Goal: Information Seeking & Learning: Find specific fact

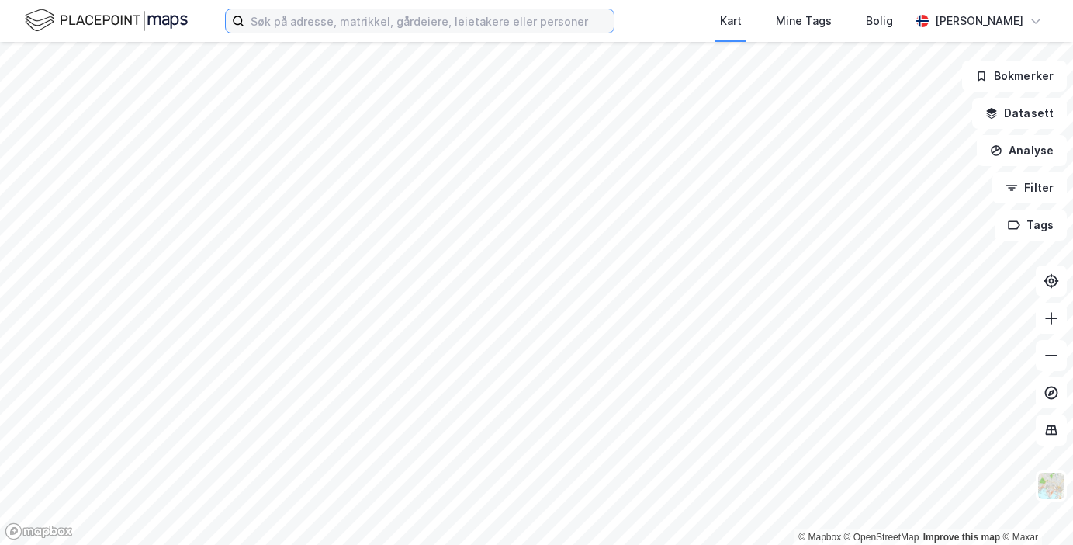
click at [389, 15] on input at bounding box center [428, 20] width 369 height 23
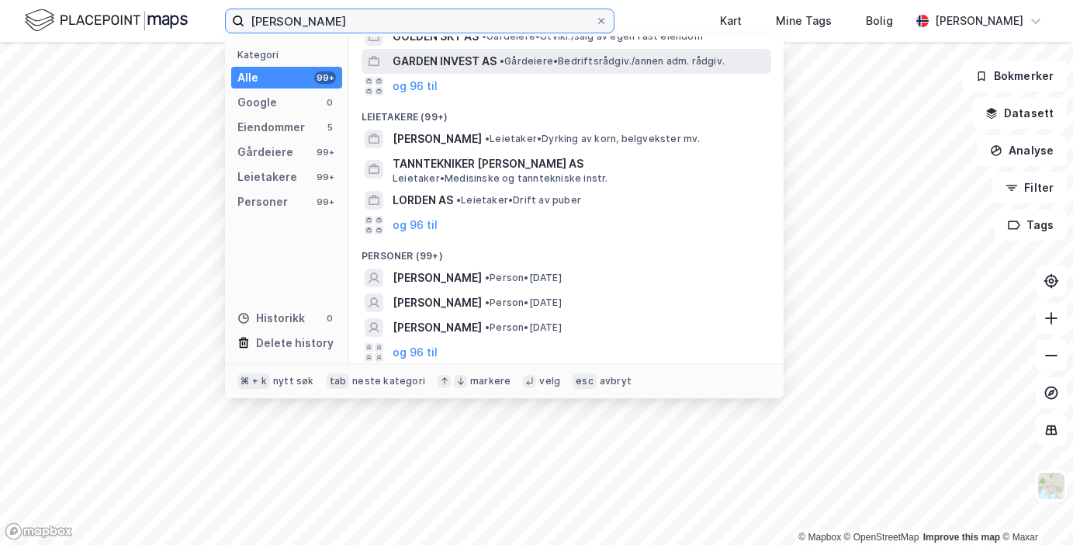
scroll to position [231, 0]
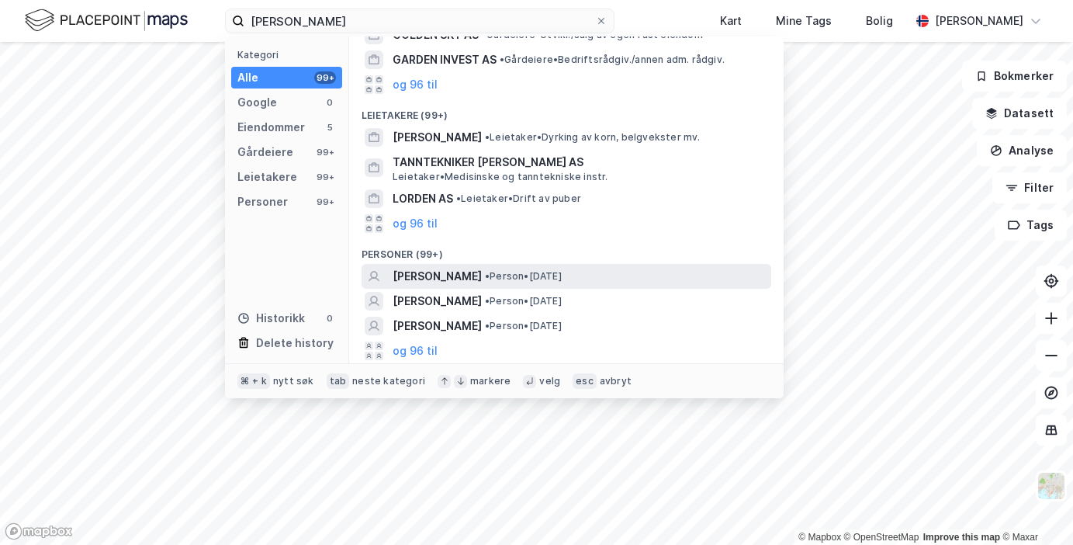
click at [453, 270] on span "[PERSON_NAME]" at bounding box center [437, 276] width 89 height 19
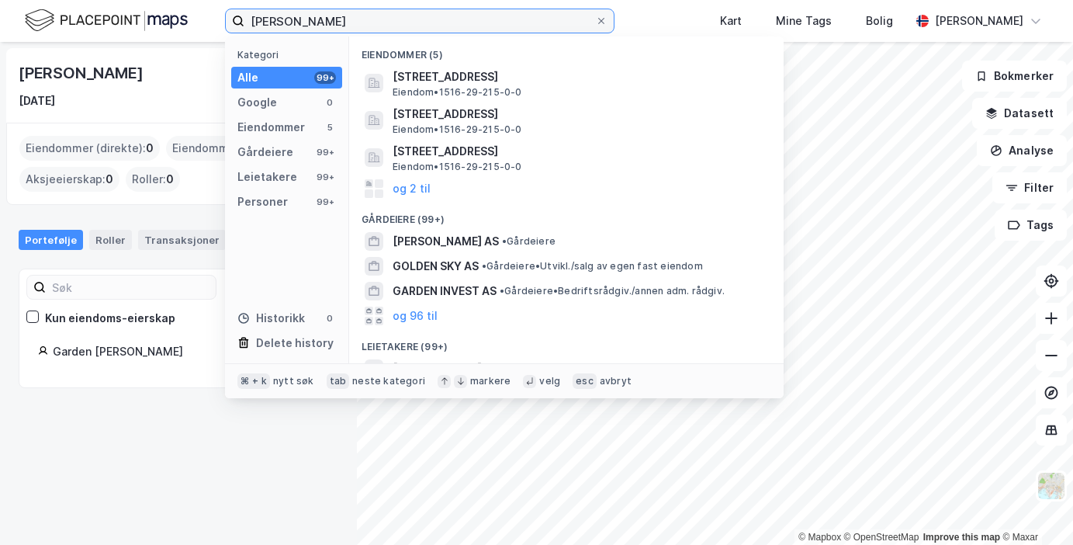
click at [316, 22] on input "[PERSON_NAME]" at bounding box center [419, 20] width 351 height 23
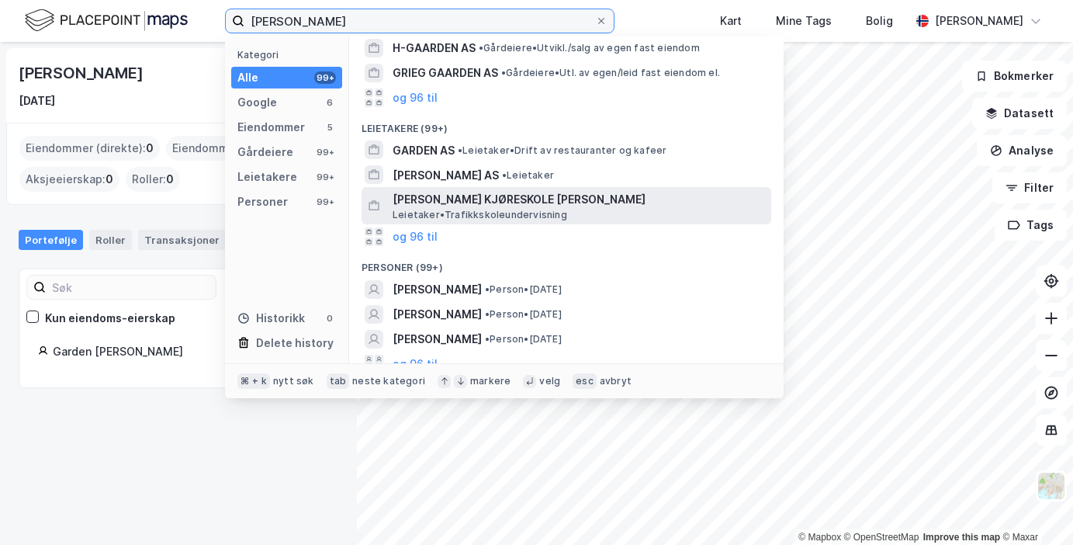
scroll to position [358, 0]
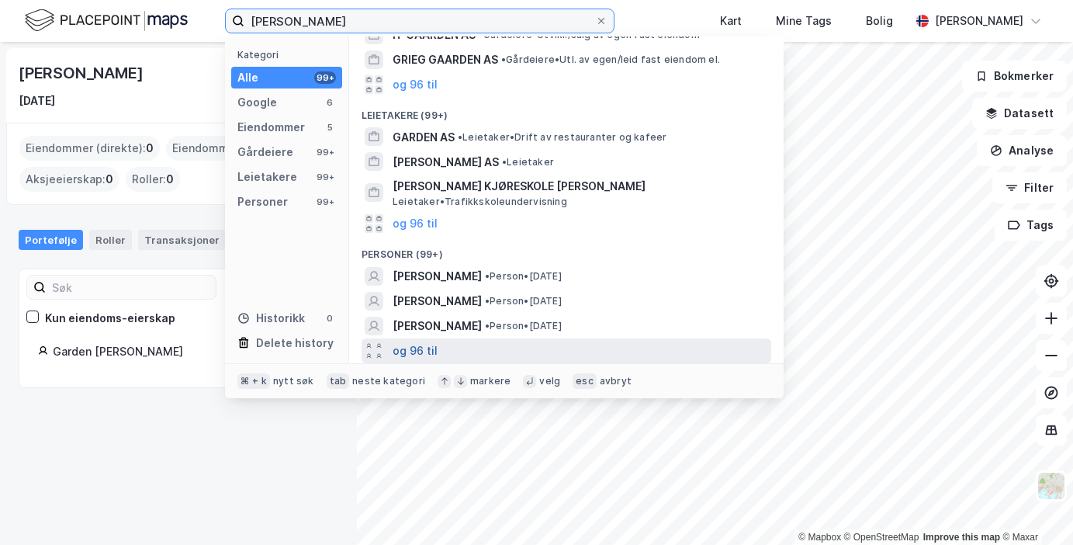
type input "[PERSON_NAME]"
click at [420, 345] on button "og 96 til" at bounding box center [415, 350] width 45 height 19
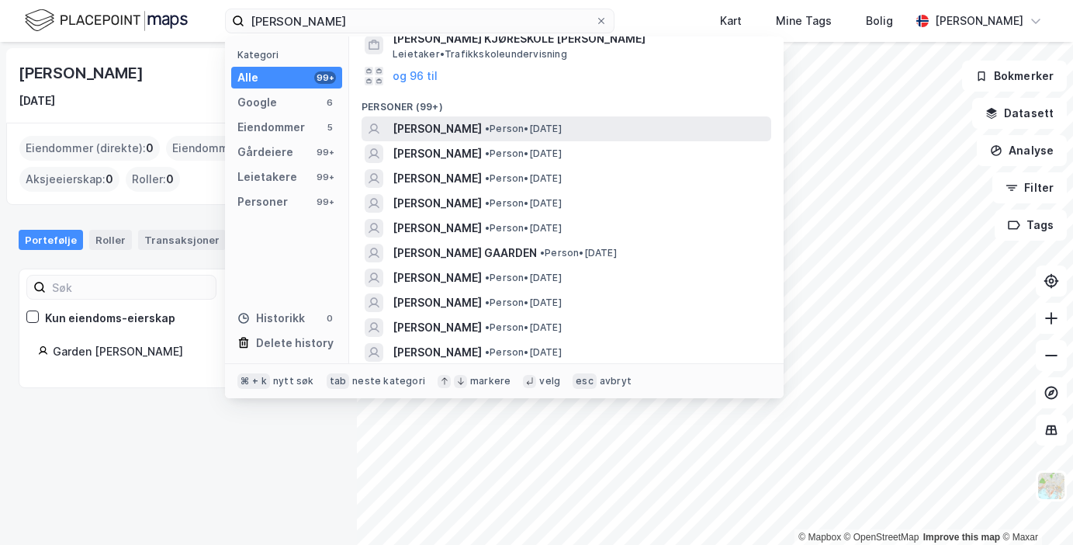
scroll to position [507, 0]
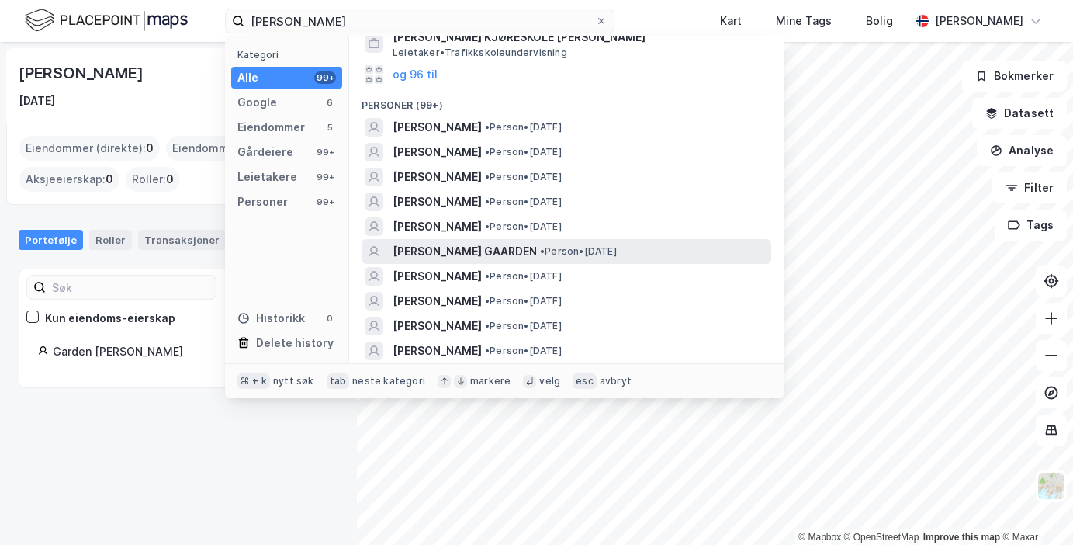
click at [445, 247] on span "[PERSON_NAME] GAARDEN" at bounding box center [465, 251] width 144 height 19
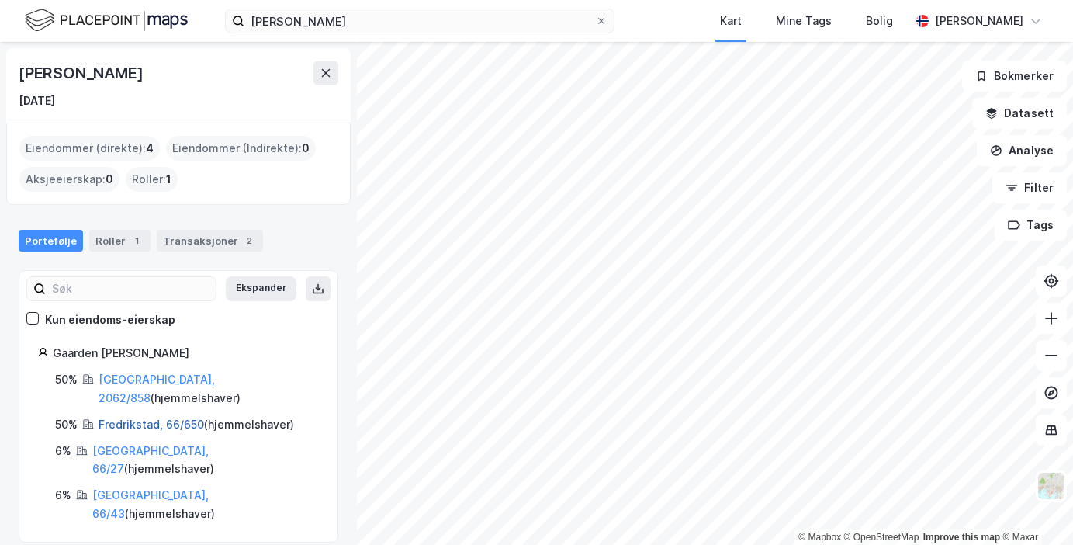
click at [148, 417] on link "Fredrikstad, 66/650" at bounding box center [152, 423] width 106 height 13
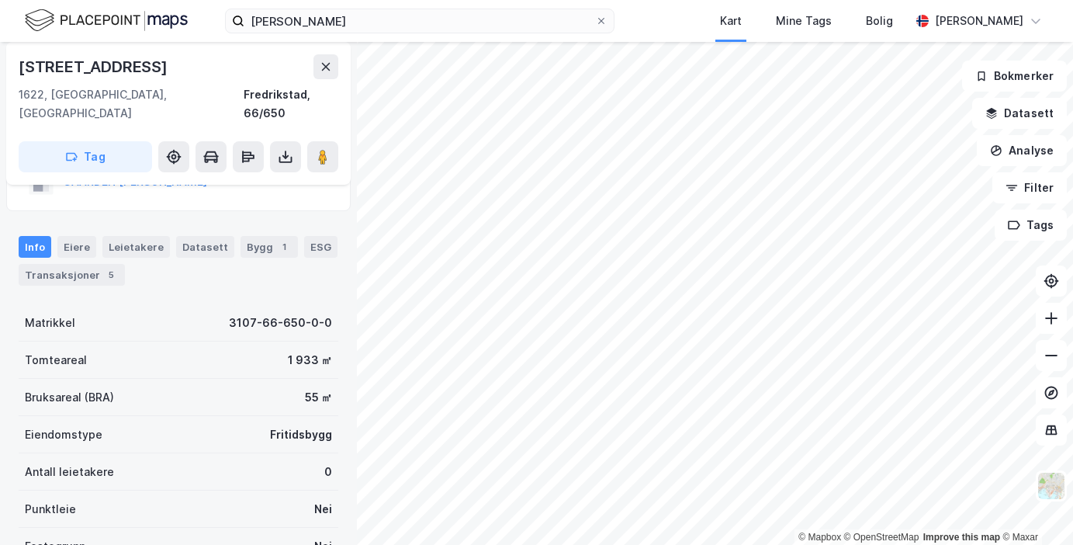
scroll to position [52, 0]
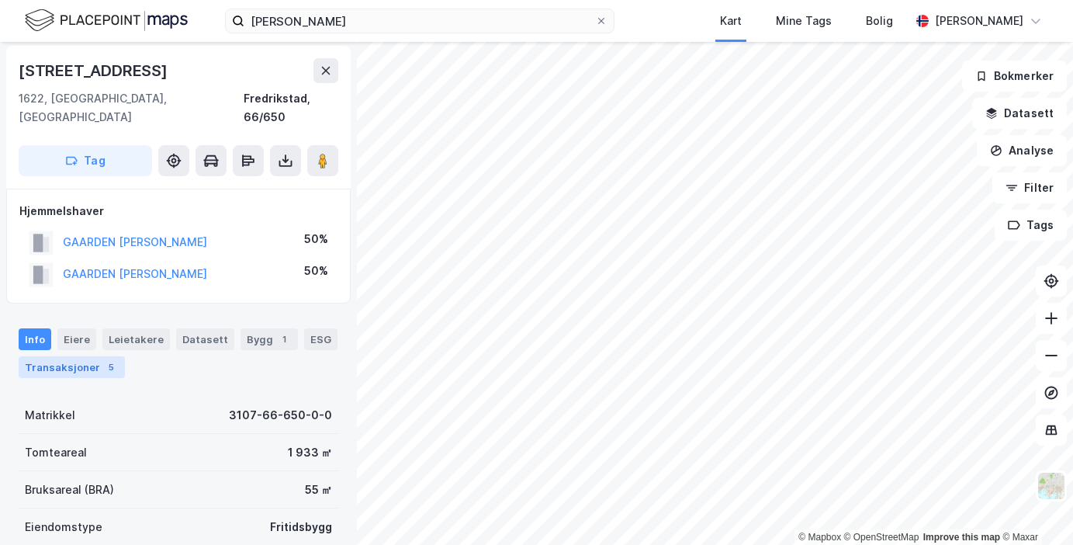
click at [64, 356] on div "Transaksjoner 5" at bounding box center [72, 367] width 106 height 22
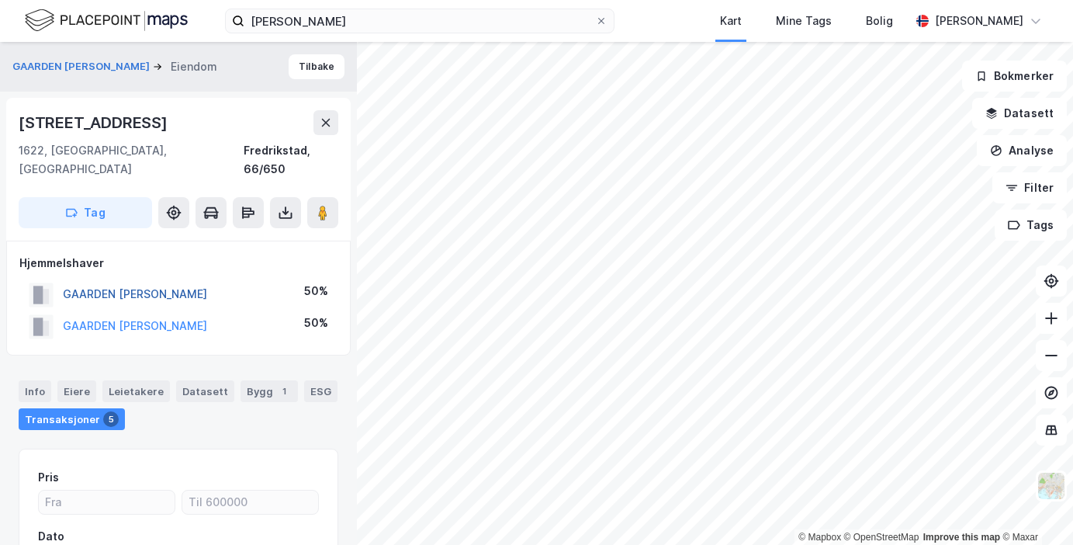
click at [0, 0] on button "GAARDEN [PERSON_NAME]" at bounding box center [0, 0] width 0 height 0
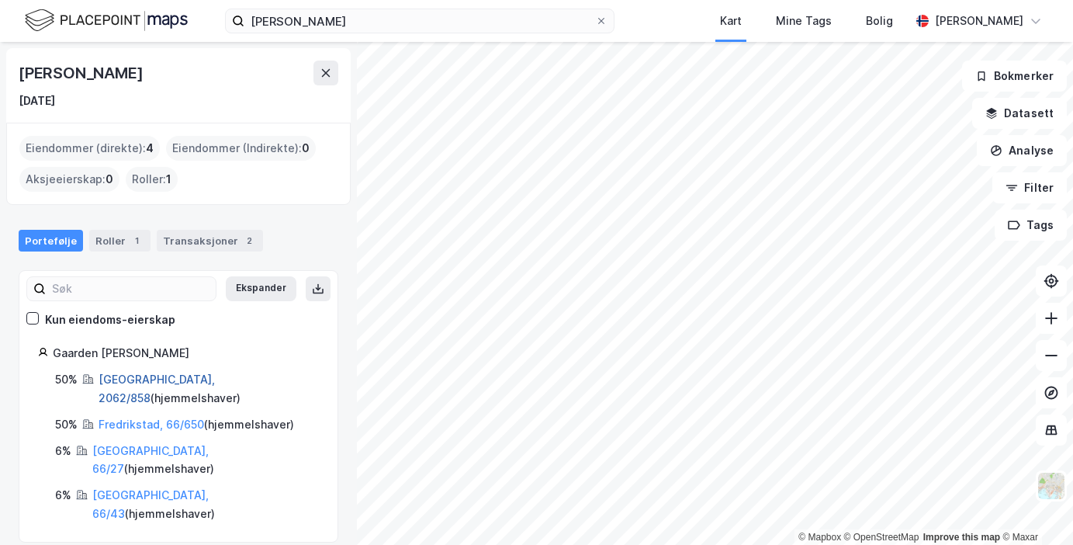
click at [133, 378] on link "[GEOGRAPHIC_DATA], 2062/858" at bounding box center [157, 388] width 116 height 32
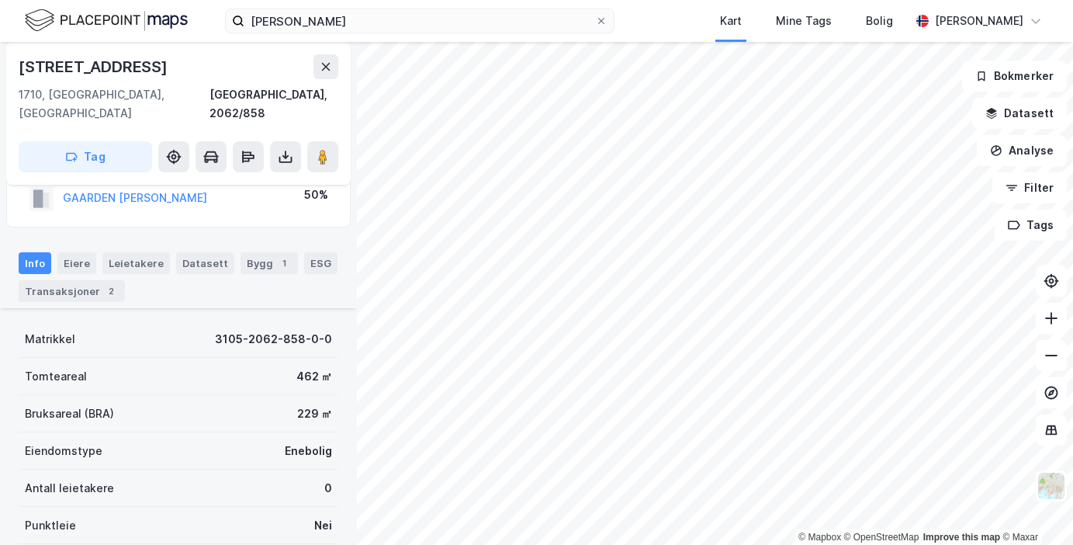
scroll to position [98, 0]
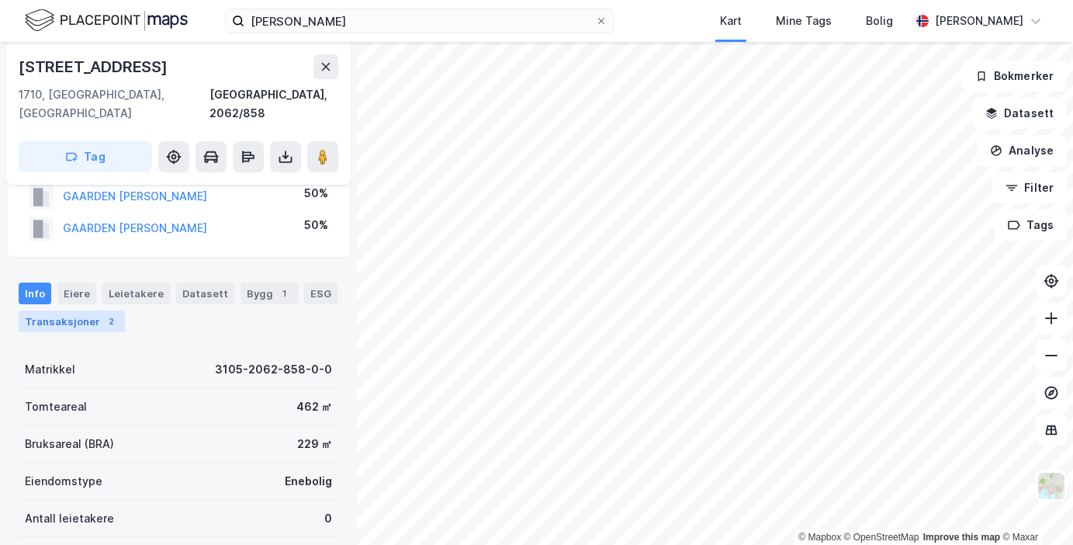
click at [80, 310] on div "Transaksjoner 2" at bounding box center [72, 321] width 106 height 22
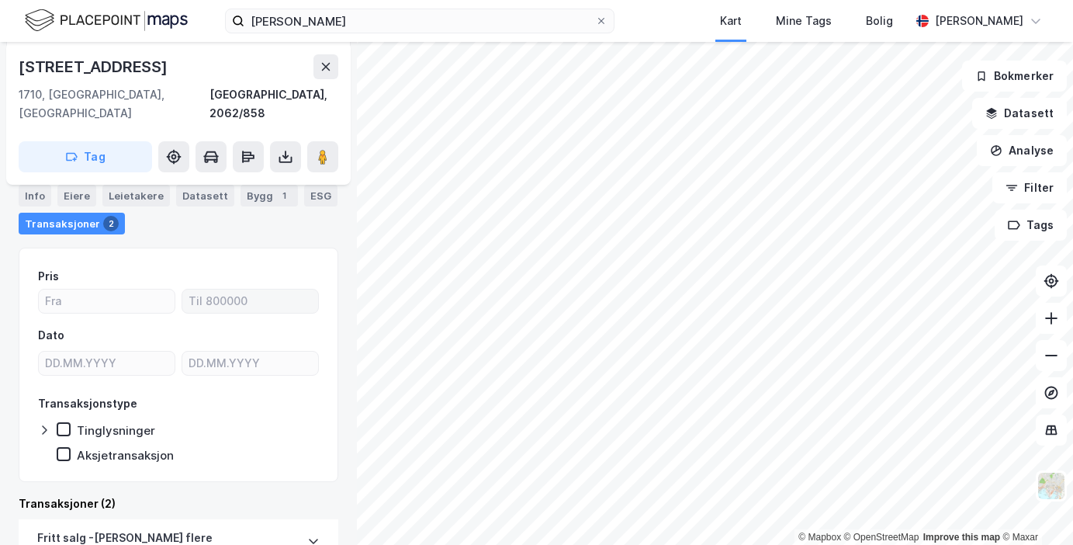
scroll to position [18, 0]
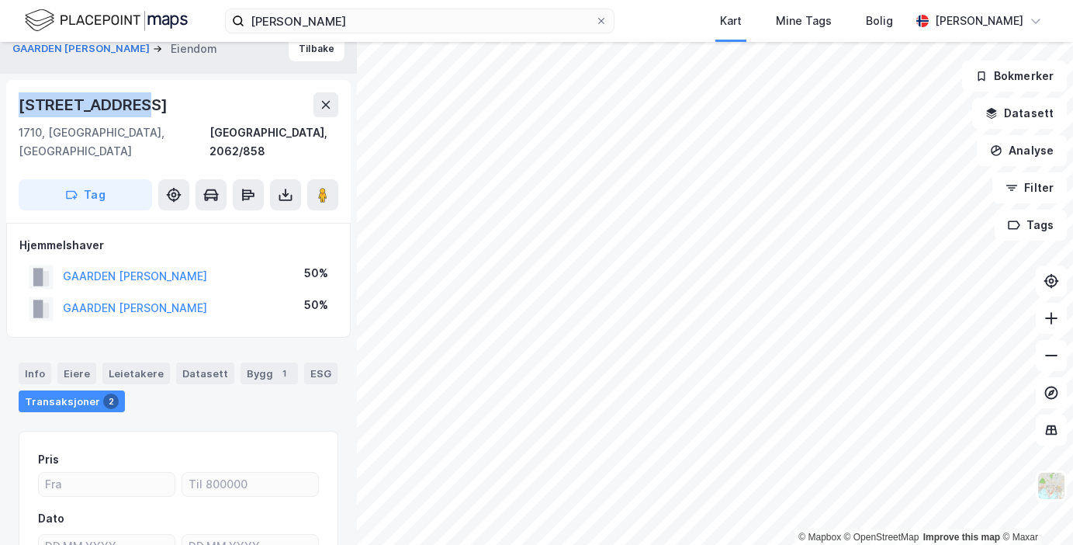
drag, startPoint x: 140, startPoint y: 105, endPoint x: 16, endPoint y: 92, distance: 124.0
click at [16, 92] on div "[STREET_ADDRESS]" at bounding box center [178, 151] width 344 height 143
copy div "[STREET_ADDRESS]"
